Goal: Information Seeking & Learning: Learn about a topic

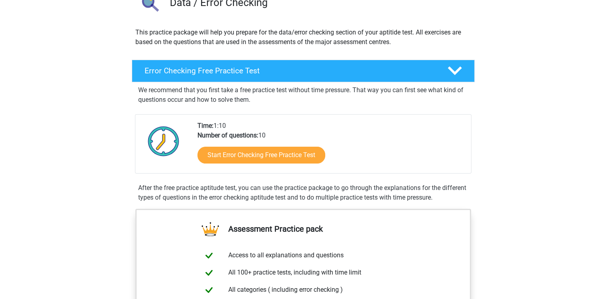
scroll to position [80, 0]
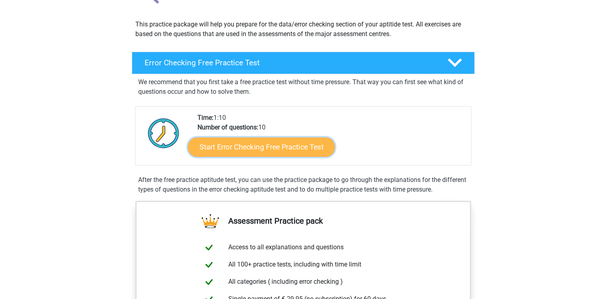
click at [268, 147] on link "Start Error Checking Free Practice Test" at bounding box center [261, 146] width 147 height 19
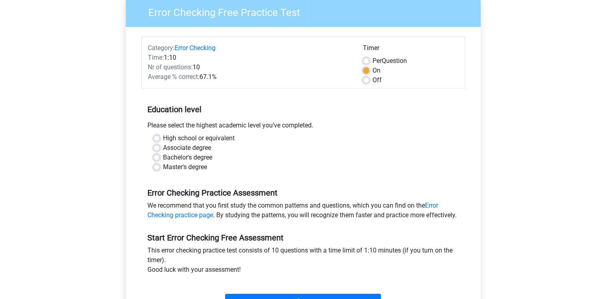
scroll to position [80, 0]
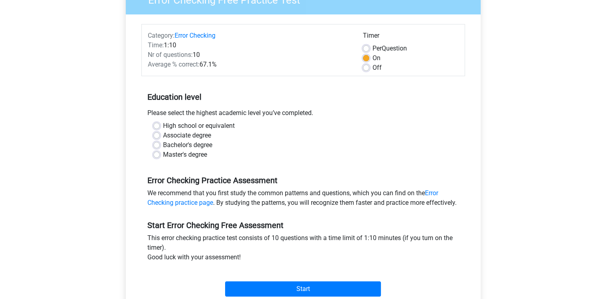
click at [163, 143] on label "Bachelor's degree" at bounding box center [187, 145] width 49 height 10
click at [155, 143] on input "Bachelor's degree" at bounding box center [156, 144] width 6 height 8
radio input "true"
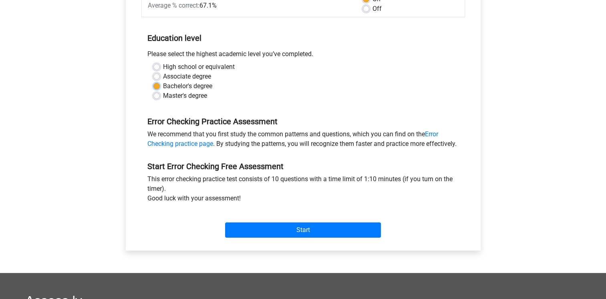
scroll to position [200, 0]
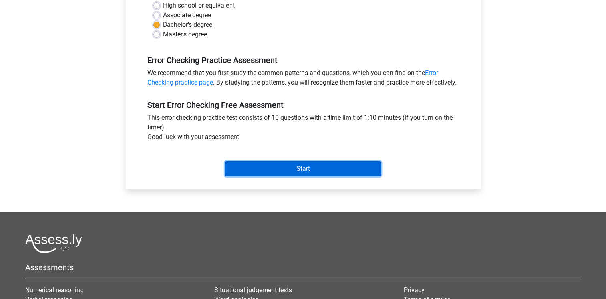
click at [276, 174] on input "Start" at bounding box center [303, 168] width 156 height 15
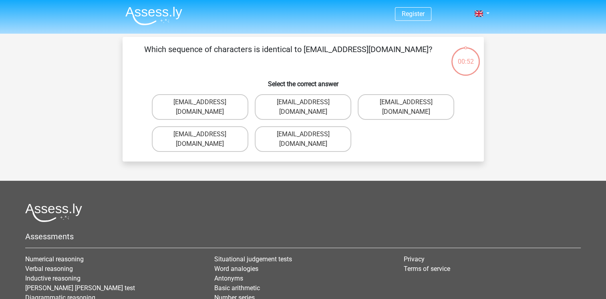
click at [406, 103] on input "Evie_Meade@jointmail.com.uk" at bounding box center [408, 104] width 5 height 5
radio input "true"
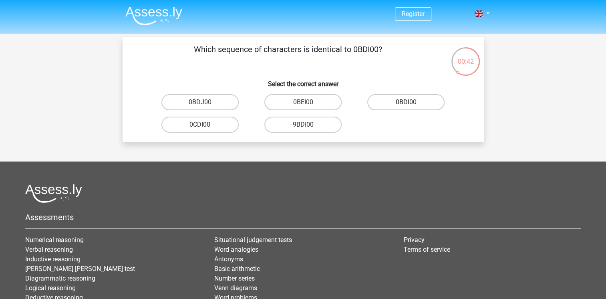
click at [417, 103] on label "0BDI00" at bounding box center [405, 102] width 77 height 16
click at [411, 103] on input "0BDI00" at bounding box center [408, 104] width 5 height 5
radio input "true"
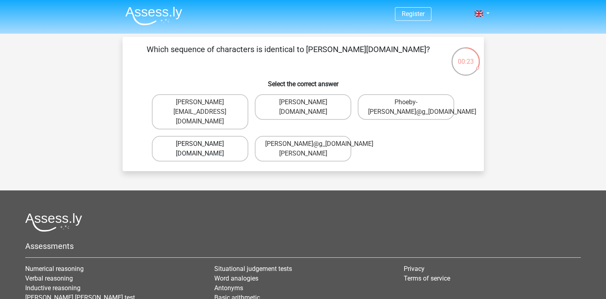
click at [231, 145] on label "Phoebe-Patterson@g_mail.gr" at bounding box center [200, 149] width 97 height 26
click at [205, 145] on input "Phoebe-Patterson@g_mail.gr" at bounding box center [202, 146] width 5 height 5
radio input "true"
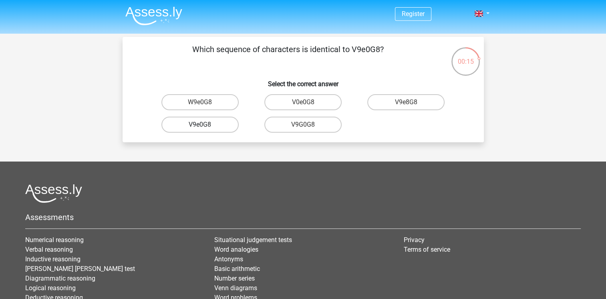
click at [223, 127] on label "V9e0G8" at bounding box center [199, 125] width 77 height 16
click at [205, 127] on input "V9e0G8" at bounding box center [202, 127] width 5 height 5
radio input "true"
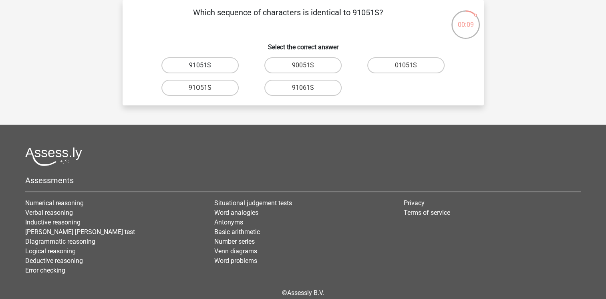
click at [220, 66] on label "91051S" at bounding box center [199, 65] width 77 height 16
click at [205, 66] on input "91051S" at bounding box center [202, 67] width 5 height 5
radio input "true"
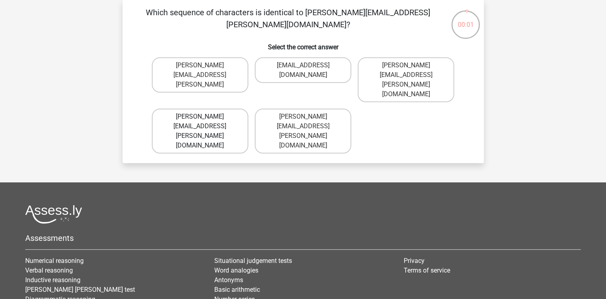
click at [235, 109] on label "[PERSON_NAME][EMAIL_ADDRESS][PERSON_NAME][DOMAIN_NAME]" at bounding box center [200, 131] width 97 height 45
click at [205, 117] on input "[PERSON_NAME][EMAIL_ADDRESS][PERSON_NAME][DOMAIN_NAME]" at bounding box center [202, 119] width 5 height 5
radio input "true"
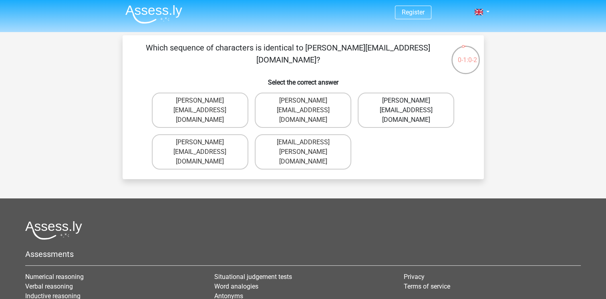
scroll to position [0, 0]
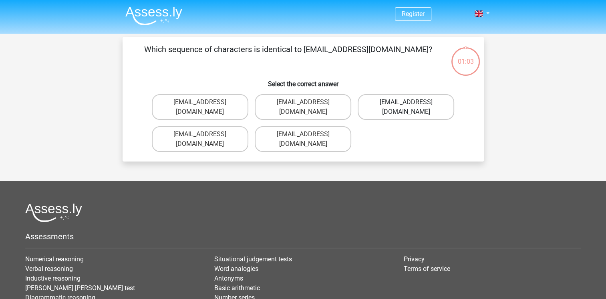
click at [429, 103] on label "Evie_Meade@jointmail.com.uk" at bounding box center [406, 107] width 97 height 26
click at [411, 103] on input "Evie_Meade@jointmail.com.uk" at bounding box center [408, 104] width 5 height 5
radio input "true"
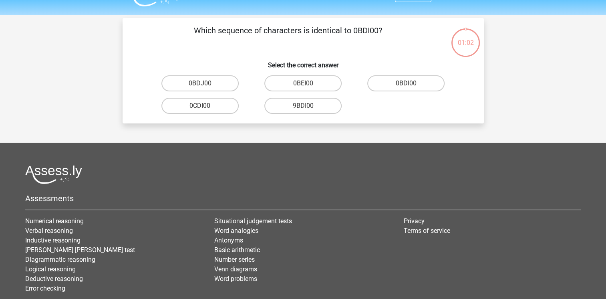
scroll to position [37, 0]
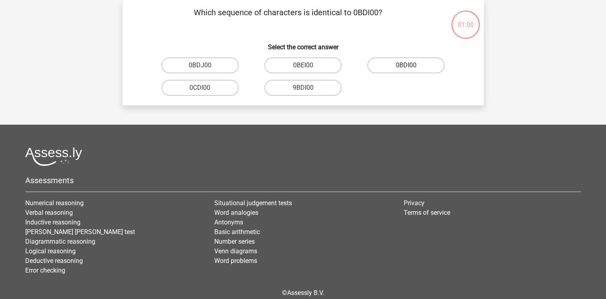
click at [425, 66] on label "0BDI00" at bounding box center [405, 65] width 77 height 16
click at [411, 66] on input "0BDI00" at bounding box center [408, 67] width 5 height 5
radio input "true"
click at [399, 67] on label "0BDI00" at bounding box center [405, 65] width 77 height 16
click at [406, 67] on input "0BDI00" at bounding box center [408, 67] width 5 height 5
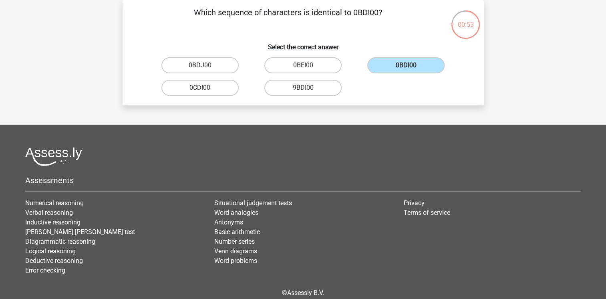
click at [245, 115] on div "Register Nederlands English" at bounding box center [303, 149] width 606 height 373
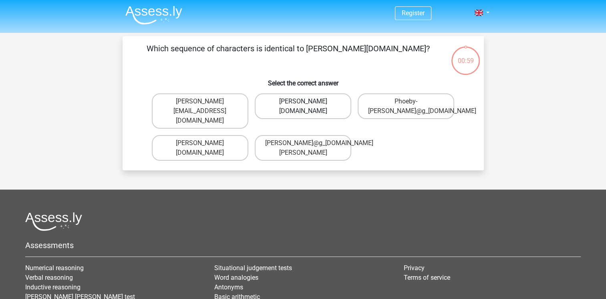
scroll to position [0, 0]
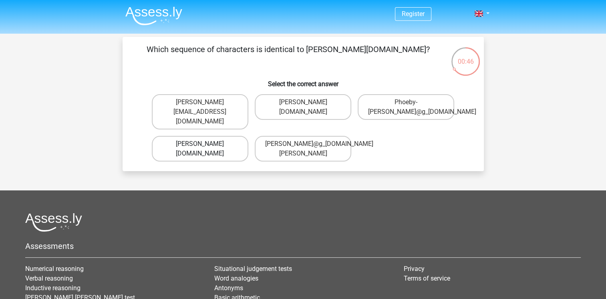
click at [233, 147] on label "Phoebe-Patterson@g_mail.gr" at bounding box center [200, 149] width 97 height 26
click at [205, 147] on input "Phoebe-Patterson@g_mail.gr" at bounding box center [202, 146] width 5 height 5
radio input "true"
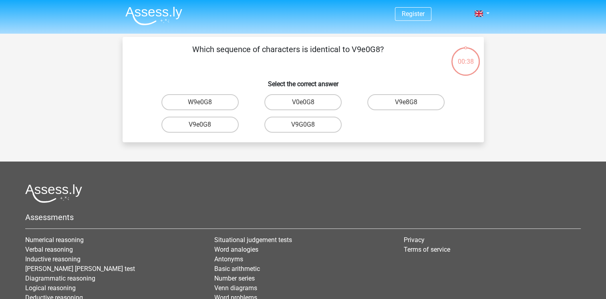
scroll to position [37, 0]
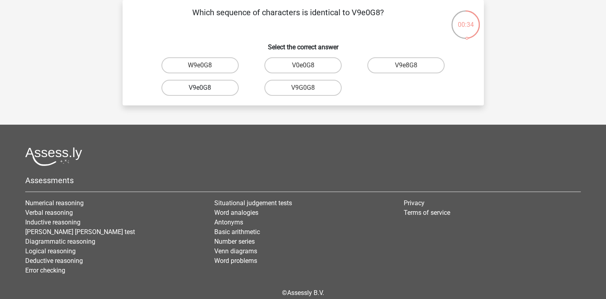
click at [221, 88] on label "V9e0G8" at bounding box center [199, 88] width 77 height 16
click at [205, 88] on input "V9e0G8" at bounding box center [202, 90] width 5 height 5
radio input "true"
click at [227, 65] on label "91051S" at bounding box center [199, 65] width 77 height 16
click at [205, 65] on input "91051S" at bounding box center [202, 67] width 5 height 5
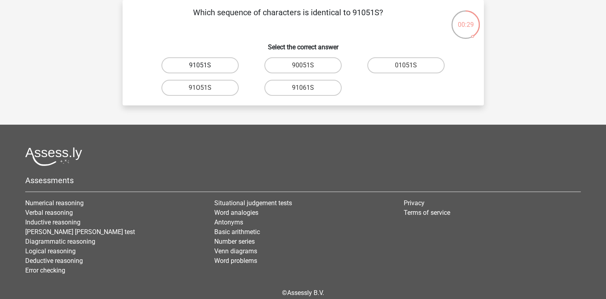
radio input "true"
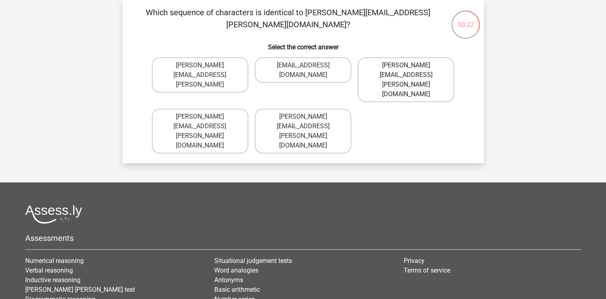
click at [415, 69] on label "Connor.Paterson@mailme.com" at bounding box center [406, 79] width 97 height 45
click at [411, 69] on input "Connor.Paterson@mailme.com" at bounding box center [408, 67] width 5 height 5
radio input "true"
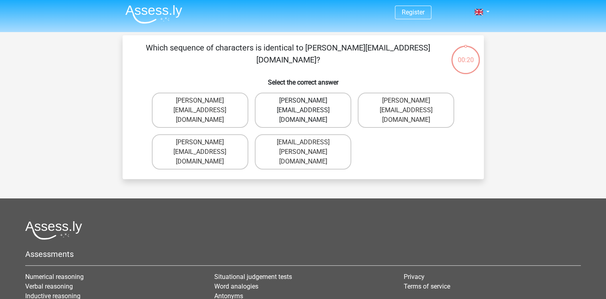
scroll to position [0, 0]
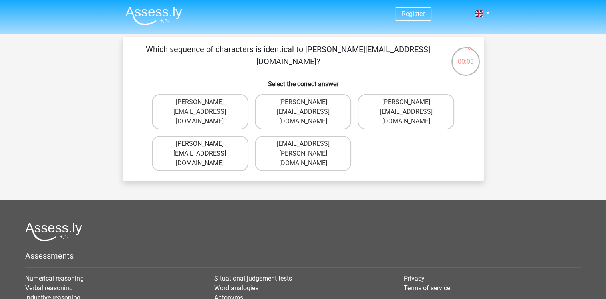
click at [230, 143] on label "Ava-Carroll@mailme.uk.com" at bounding box center [200, 153] width 97 height 35
click at [205, 144] on input "Ava-Carroll@mailme.uk.com" at bounding box center [202, 146] width 5 height 5
radio input "true"
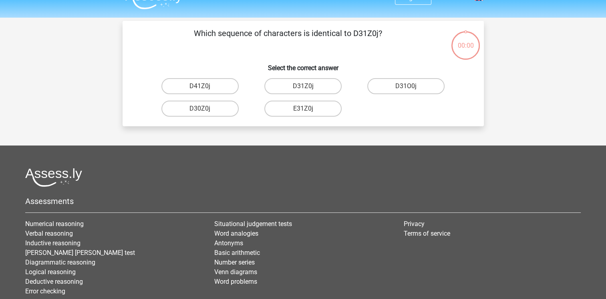
scroll to position [37, 0]
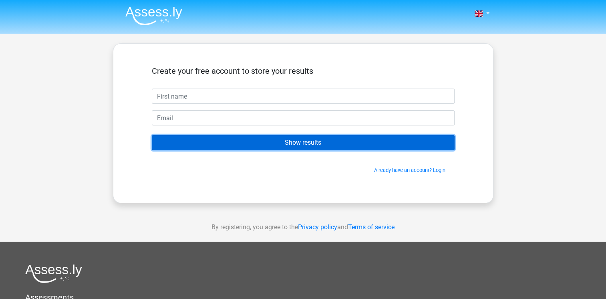
click at [297, 141] on input "Show results" at bounding box center [303, 142] width 303 height 15
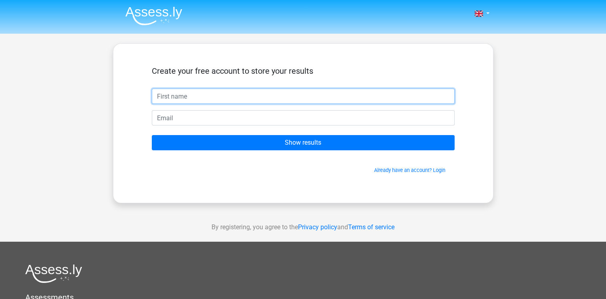
click at [210, 99] on input "text" at bounding box center [303, 96] width 303 height 15
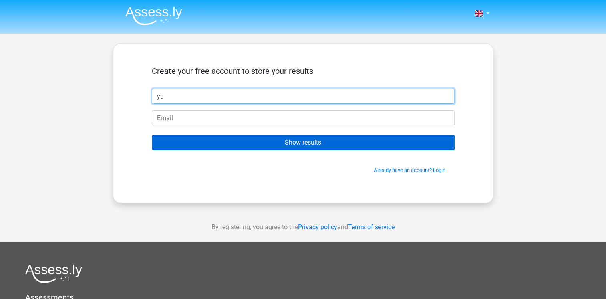
type input "yu"
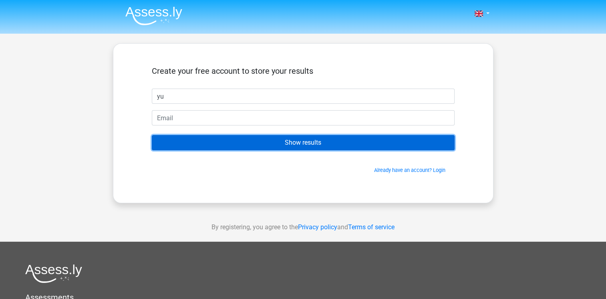
click at [260, 136] on input "Show results" at bounding box center [303, 142] width 303 height 15
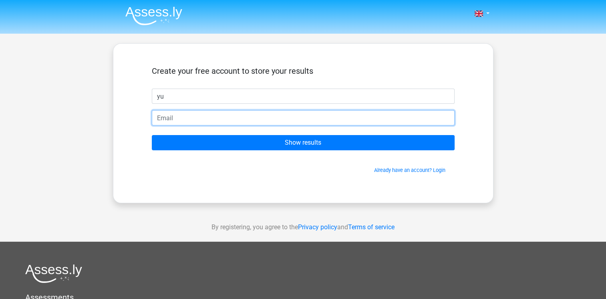
click at [209, 118] on input "email" at bounding box center [303, 117] width 303 height 15
type input "1@[DOMAIN_NAME]"
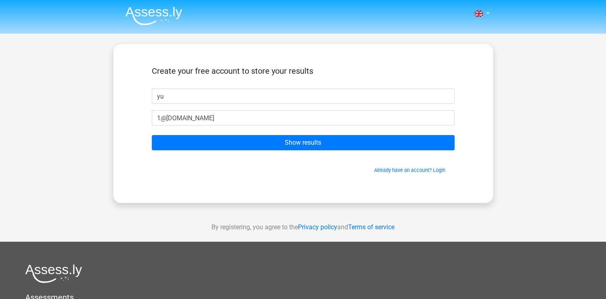
click at [202, 134] on form "Create your free account to store your results yu 1@gmaol.com Show results Alre…" at bounding box center [303, 120] width 303 height 108
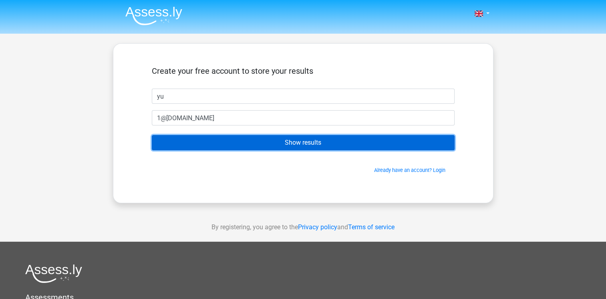
click at [204, 138] on input "Show results" at bounding box center [303, 142] width 303 height 15
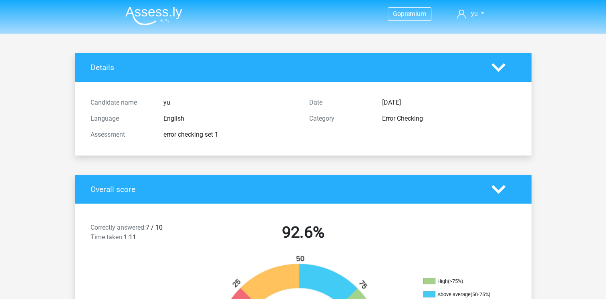
click at [163, 20] on img at bounding box center [153, 15] width 57 height 19
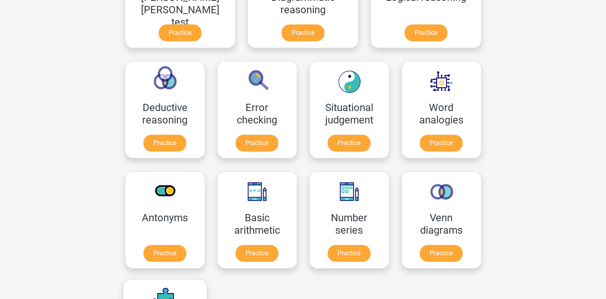
scroll to position [320, 0]
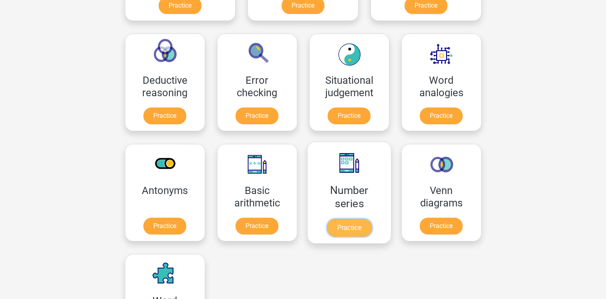
click at [326, 225] on link "Practice" at bounding box center [348, 228] width 45 height 18
click at [326, 231] on link "Practice" at bounding box center [348, 228] width 45 height 18
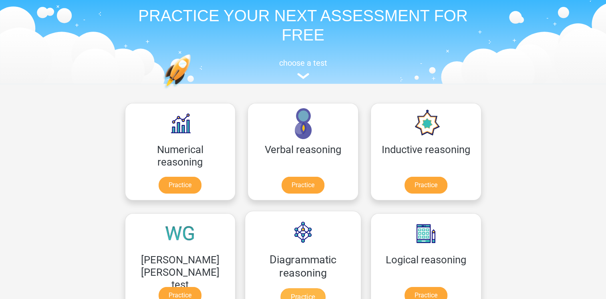
scroll to position [120, 0]
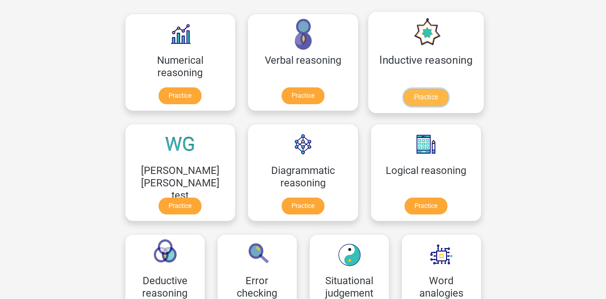
click at [403, 92] on link "Practice" at bounding box center [425, 98] width 45 height 18
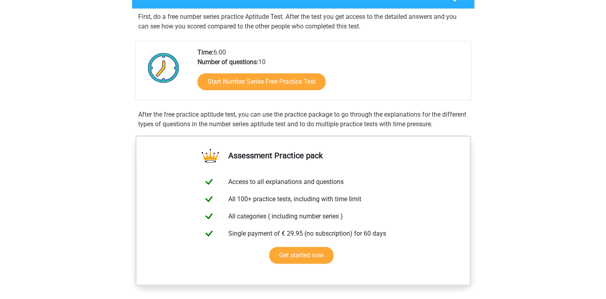
scroll to position [160, 0]
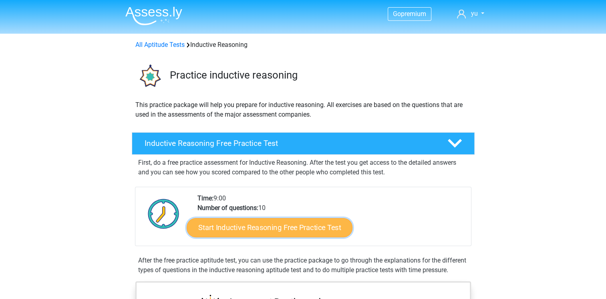
click at [269, 226] on link "Start Inductive Reasoning Free Practice Test" at bounding box center [270, 226] width 166 height 19
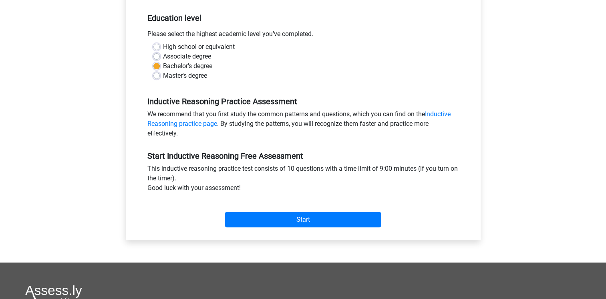
scroll to position [160, 0]
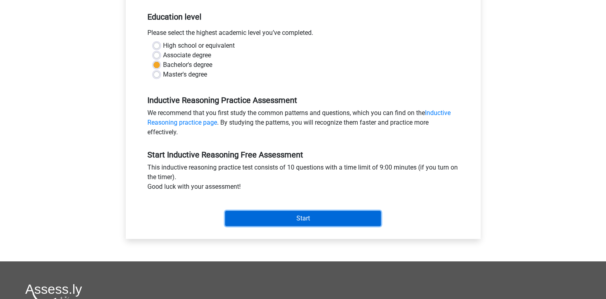
click at [284, 221] on input "Start" at bounding box center [303, 218] width 156 height 15
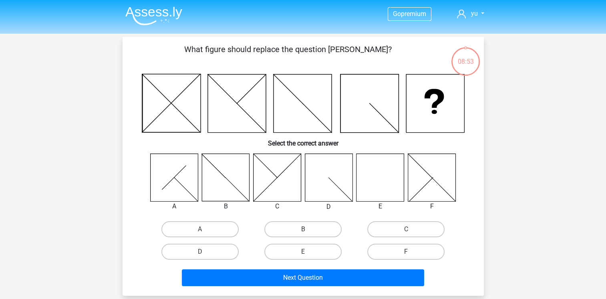
click at [382, 181] on icon at bounding box center [380, 177] width 48 height 48
click at [305, 252] on input "E" at bounding box center [305, 254] width 5 height 5
radio input "true"
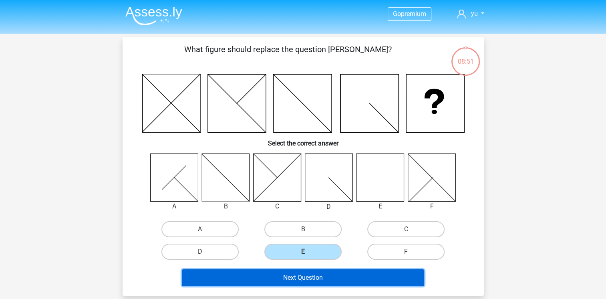
click at [321, 279] on button "Next Question" at bounding box center [303, 277] width 242 height 17
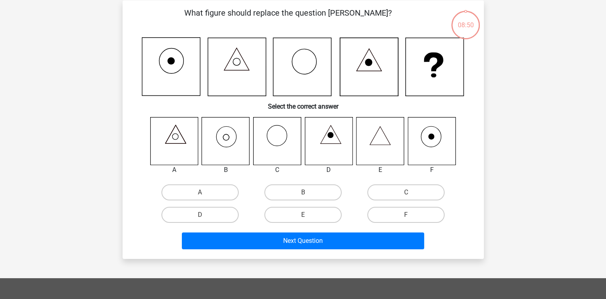
scroll to position [37, 0]
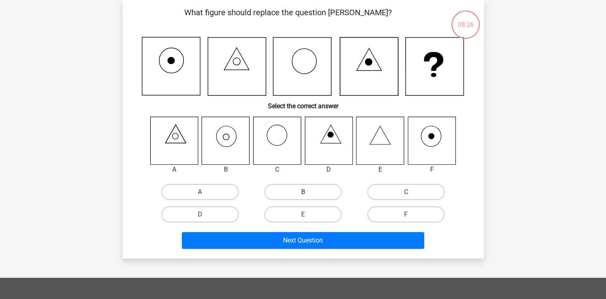
click at [301, 194] on label "B" at bounding box center [302, 192] width 77 height 16
click at [303, 194] on input "B" at bounding box center [305, 194] width 5 height 5
radio input "true"
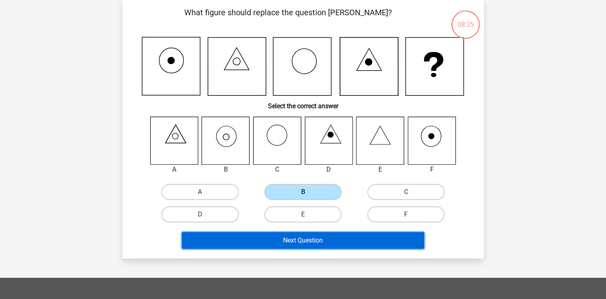
click at [294, 239] on button "Next Question" at bounding box center [303, 240] width 242 height 17
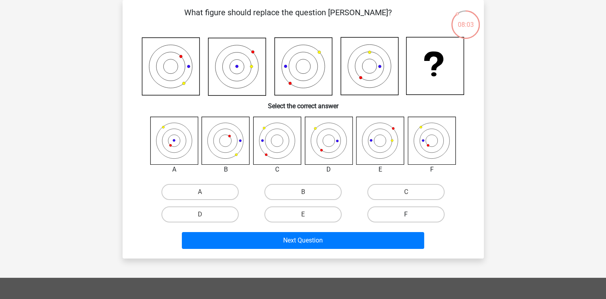
click at [415, 212] on label "F" at bounding box center [405, 214] width 77 height 16
click at [411, 214] on input "F" at bounding box center [408, 216] width 5 height 5
radio input "true"
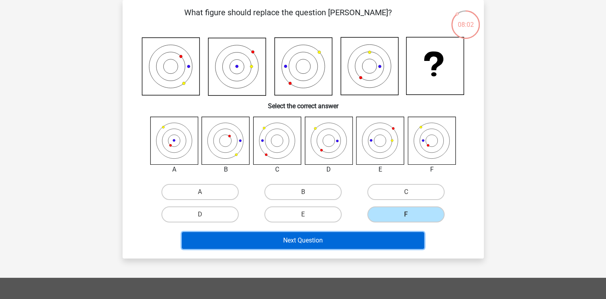
click at [387, 241] on button "Next Question" at bounding box center [303, 240] width 242 height 17
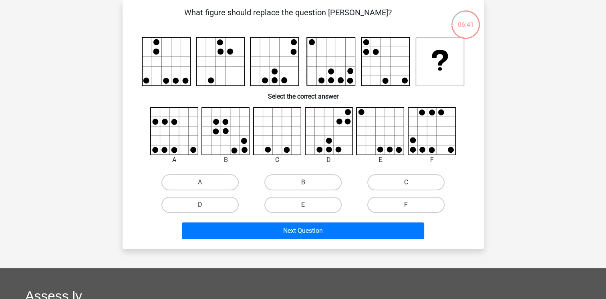
click at [402, 185] on label "C" at bounding box center [405, 182] width 77 height 16
click at [406, 185] on input "C" at bounding box center [408, 184] width 5 height 5
radio input "true"
click at [397, 199] on label "F" at bounding box center [405, 205] width 77 height 16
click at [406, 205] on input "F" at bounding box center [408, 207] width 5 height 5
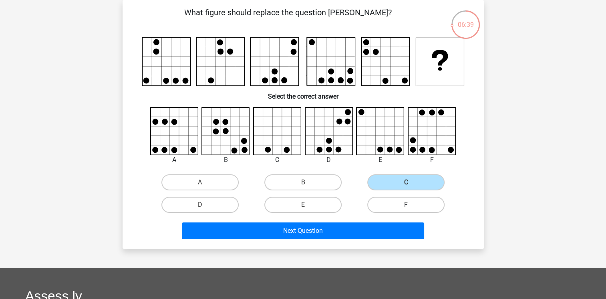
radio input "true"
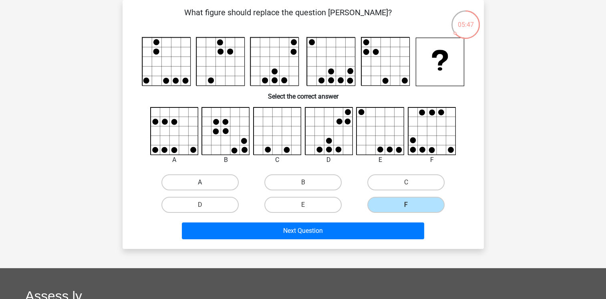
click at [205, 180] on label "A" at bounding box center [199, 182] width 77 height 16
click at [205, 182] on input "A" at bounding box center [202, 184] width 5 height 5
radio input "true"
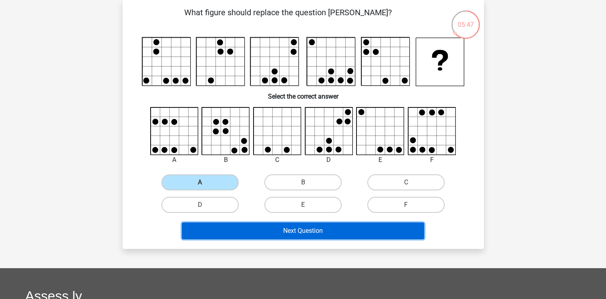
click at [310, 228] on button "Next Question" at bounding box center [303, 230] width 242 height 17
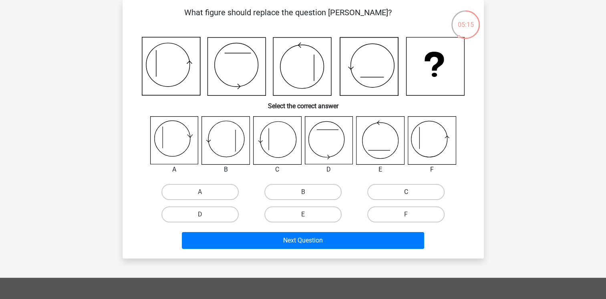
click at [383, 191] on label "C" at bounding box center [405, 192] width 77 height 16
click at [406, 192] on input "C" at bounding box center [408, 194] width 5 height 5
radio input "true"
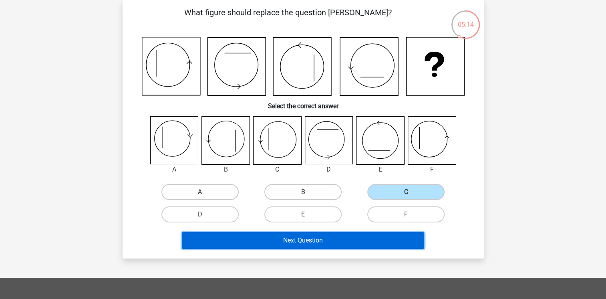
click at [378, 243] on button "Next Question" at bounding box center [303, 240] width 242 height 17
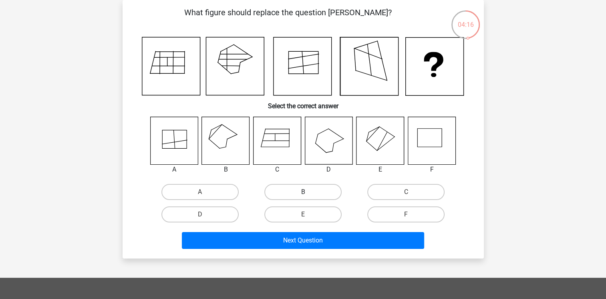
click at [311, 190] on label "B" at bounding box center [302, 192] width 77 height 16
click at [308, 192] on input "B" at bounding box center [305, 194] width 5 height 5
radio input "true"
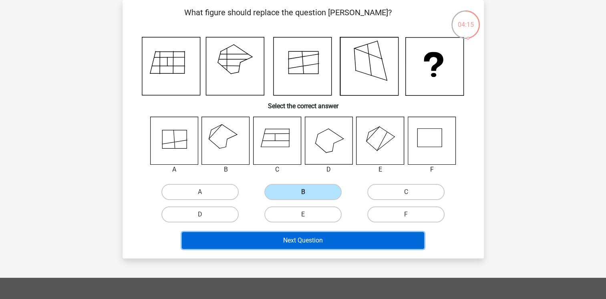
click at [325, 243] on button "Next Question" at bounding box center [303, 240] width 242 height 17
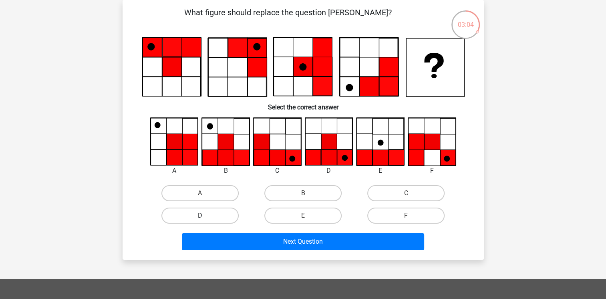
click at [218, 219] on label "D" at bounding box center [199, 215] width 77 height 16
click at [205, 219] on input "D" at bounding box center [202, 217] width 5 height 5
radio input "true"
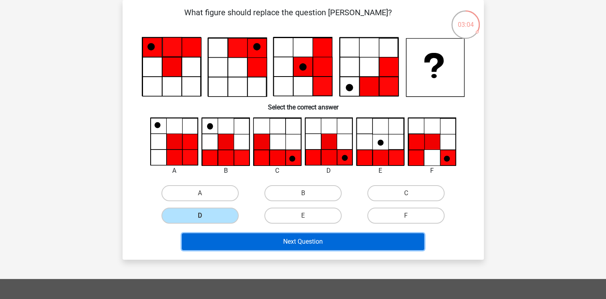
click at [274, 241] on button "Next Question" at bounding box center [303, 241] width 242 height 17
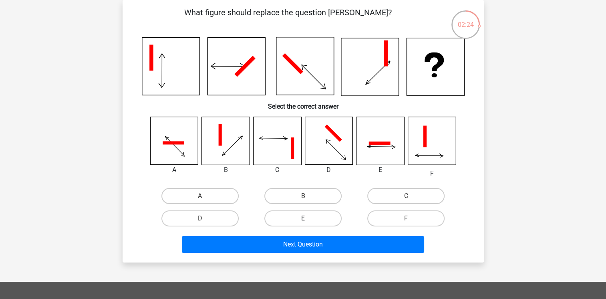
click at [319, 222] on label "E" at bounding box center [302, 218] width 77 height 16
click at [308, 222] on input "E" at bounding box center [305, 220] width 5 height 5
radio input "true"
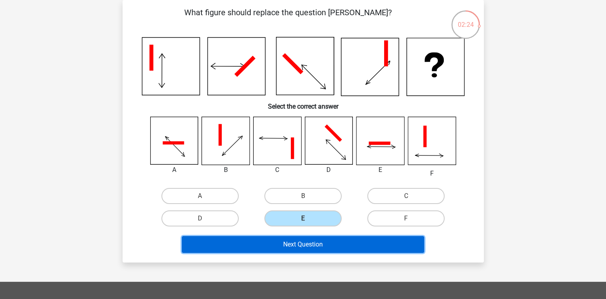
click at [323, 244] on button "Next Question" at bounding box center [303, 244] width 242 height 17
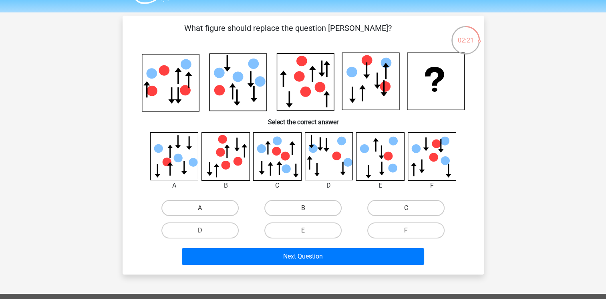
scroll to position [0, 0]
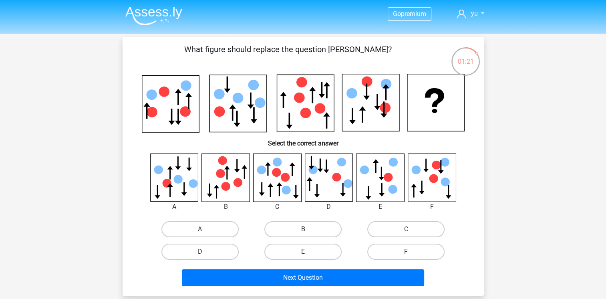
click at [297, 231] on label "B" at bounding box center [302, 229] width 77 height 16
click at [303, 231] on input "B" at bounding box center [305, 231] width 5 height 5
radio input "true"
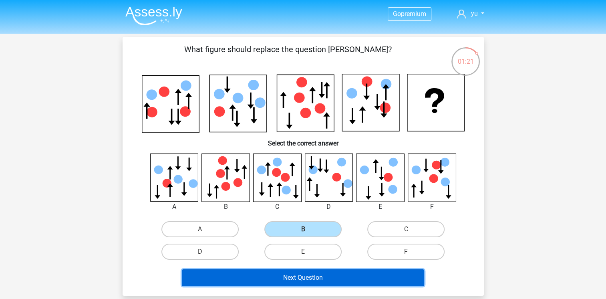
click at [356, 278] on button "Next Question" at bounding box center [303, 277] width 242 height 17
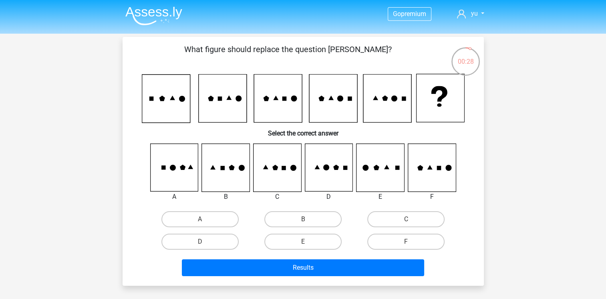
drag, startPoint x: 208, startPoint y: 243, endPoint x: 230, endPoint y: 253, distance: 24.0
click at [208, 243] on label "D" at bounding box center [199, 241] width 77 height 16
click at [205, 243] on input "D" at bounding box center [202, 243] width 5 height 5
radio input "true"
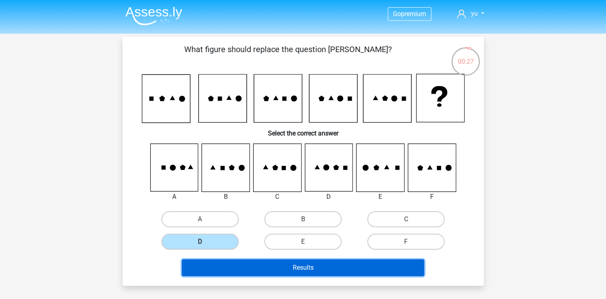
click at [283, 268] on button "Results" at bounding box center [303, 267] width 242 height 17
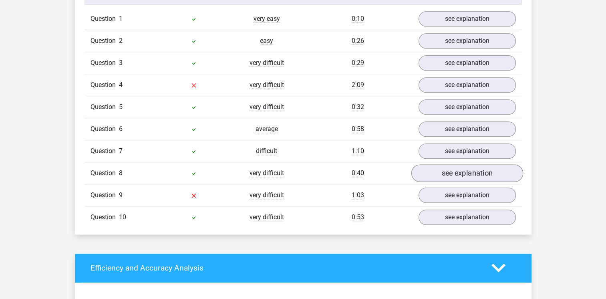
scroll to position [641, 0]
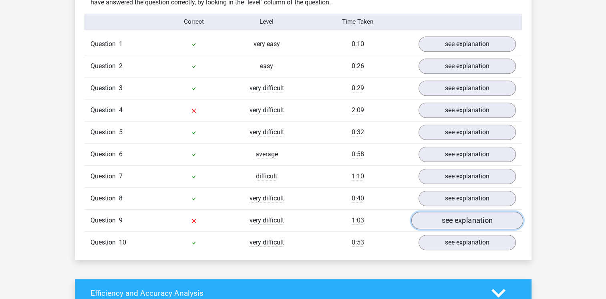
click at [449, 217] on link "see explanation" at bounding box center [467, 220] width 112 height 18
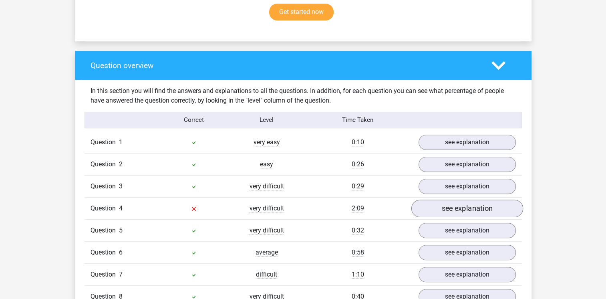
scroll to position [561, 0]
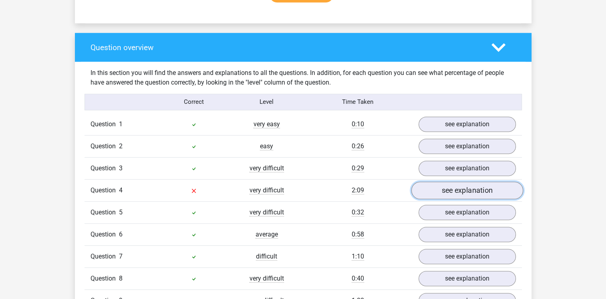
click at [450, 192] on link "see explanation" at bounding box center [467, 190] width 112 height 18
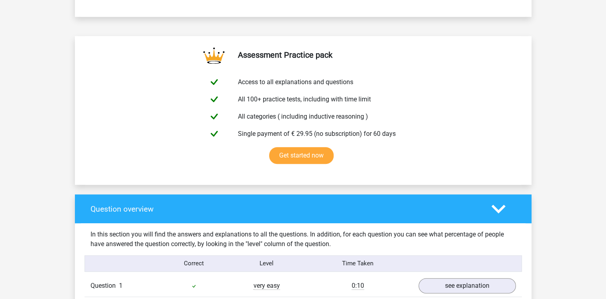
scroll to position [240, 0]
